Goal: Check status: Check status

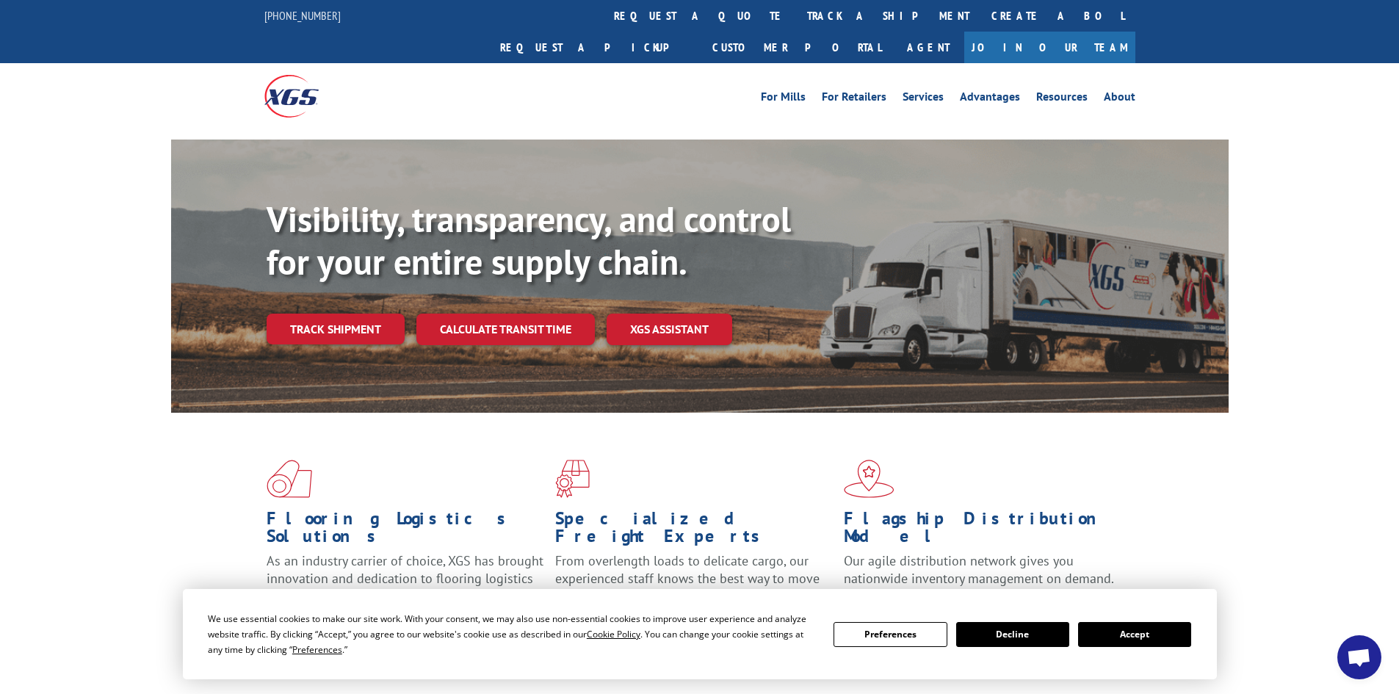
click at [796, 19] on link "track a shipment" at bounding box center [888, 16] width 184 height 32
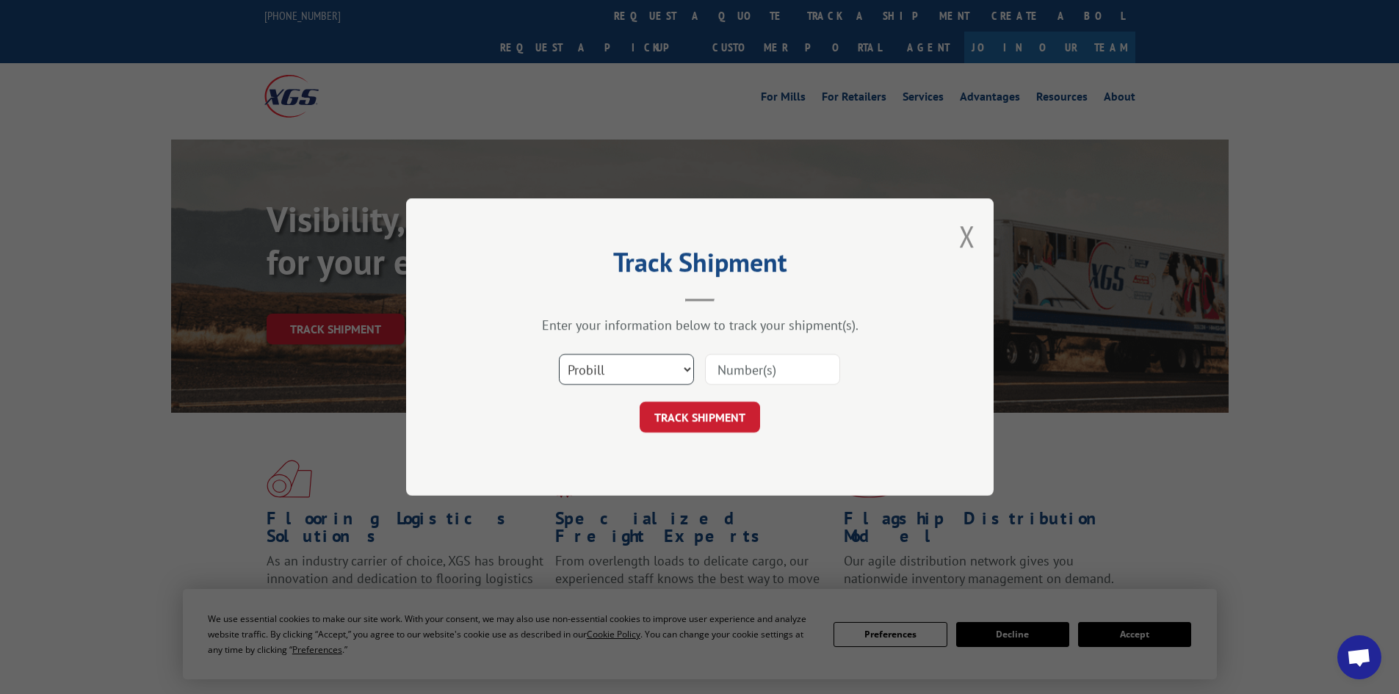
click at [598, 372] on select "Select category... Probill BOL PO" at bounding box center [626, 369] width 135 height 31
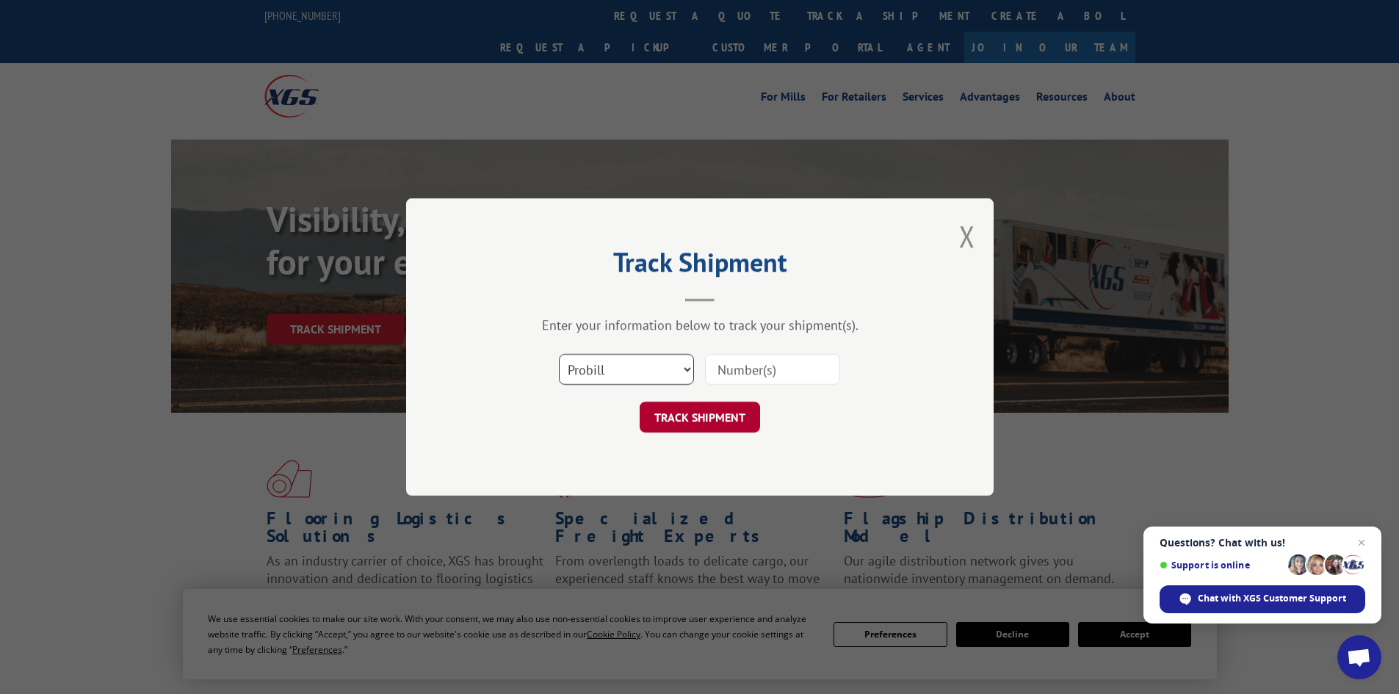
select select "bol"
click at [559, 354] on select "Select category... Probill BOL PO" at bounding box center [626, 369] width 135 height 31
paste input "07282624021760317"
type input "07282624021760317"
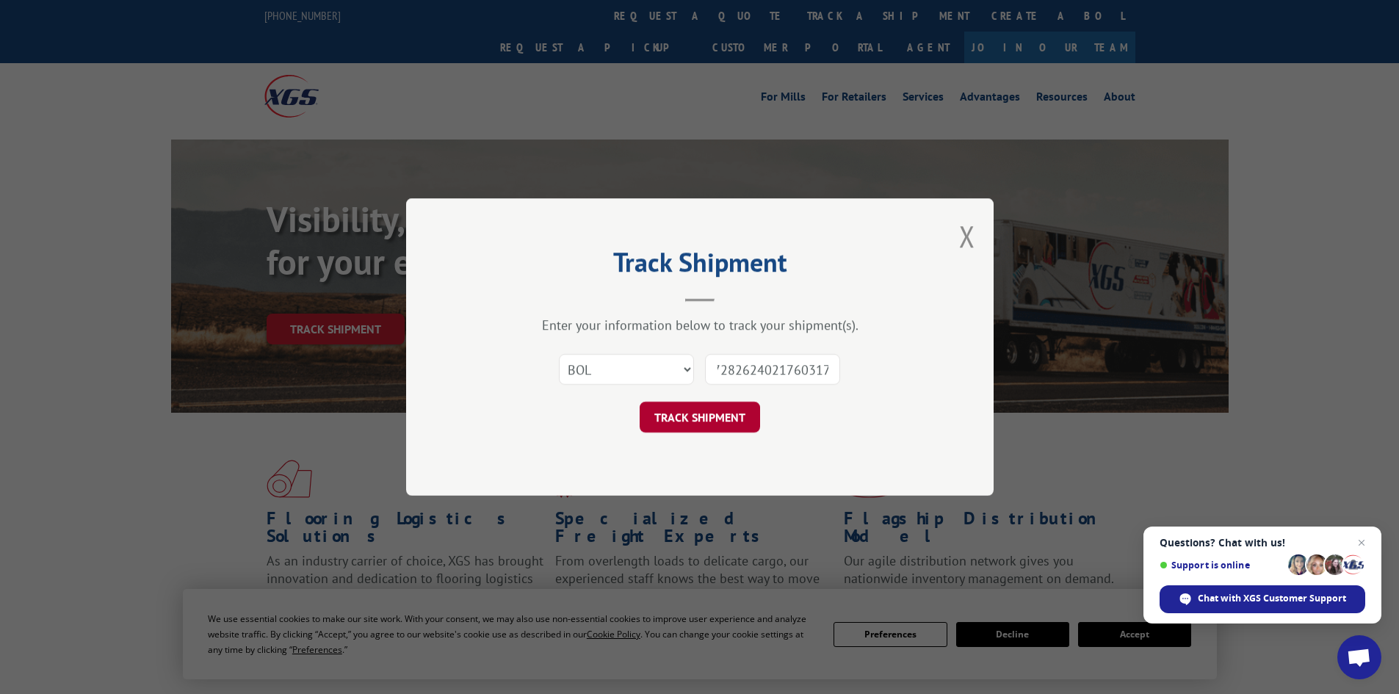
scroll to position [0, 0]
click at [705, 413] on button "TRACK SHIPMENT" at bounding box center [699, 417] width 120 height 31
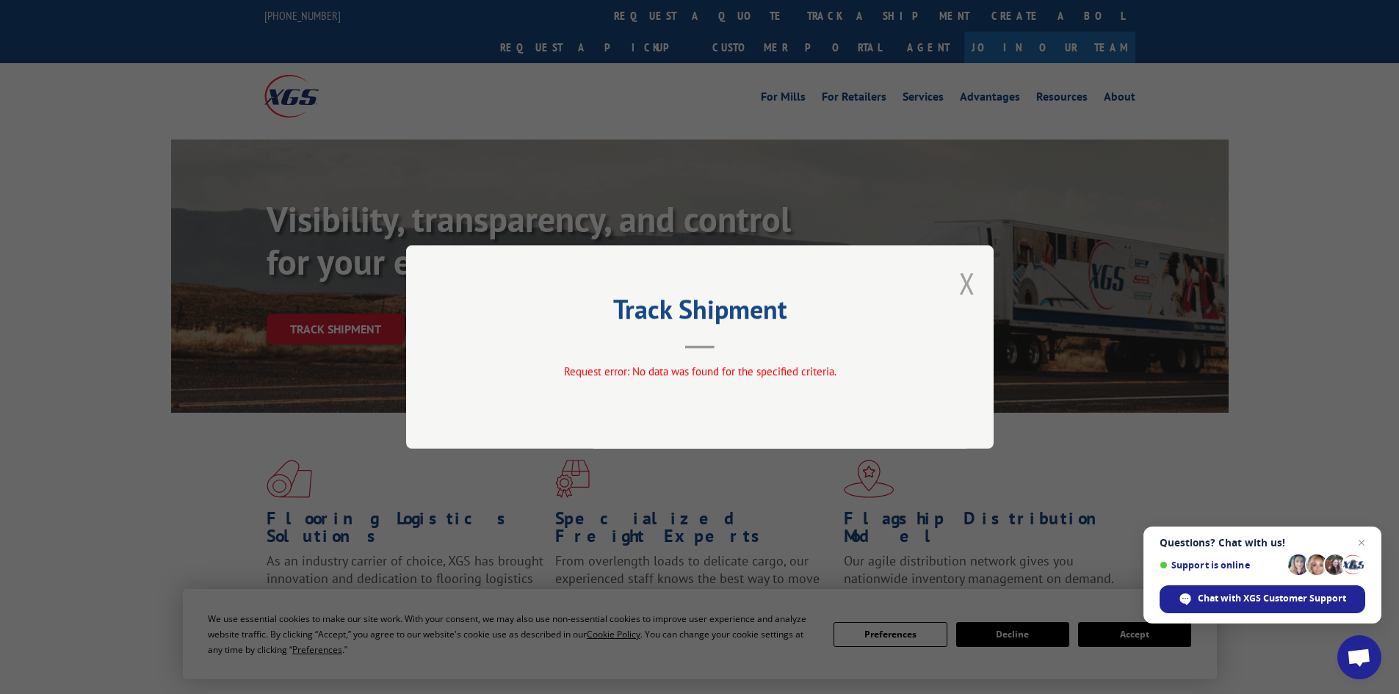
click at [963, 273] on button "Close modal" at bounding box center [967, 283] width 16 height 39
